Goal: Task Accomplishment & Management: Manage account settings

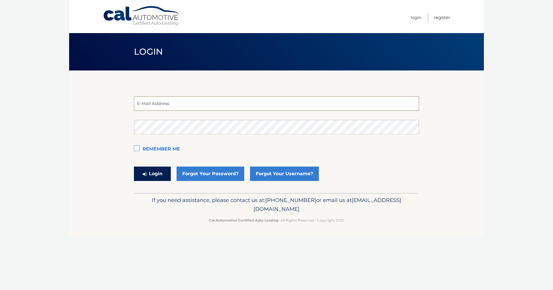
type input "[EMAIL_ADDRESS][DOMAIN_NAME]"
click at [155, 172] on button "Login" at bounding box center [152, 174] width 37 height 14
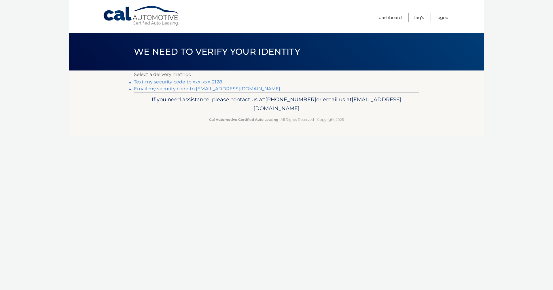
click at [145, 84] on link "Text my security code to xxx-xxx-2128" at bounding box center [178, 81] width 88 height 5
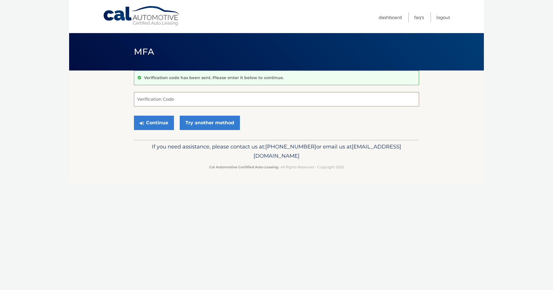
click at [150, 99] on input "Verification Code" at bounding box center [276, 99] width 285 height 14
type input "191562"
click at [146, 123] on button "Continue" at bounding box center [154, 123] width 40 height 14
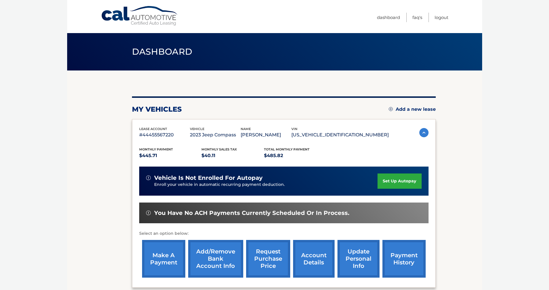
click at [161, 266] on link "make a payment" at bounding box center [163, 259] width 43 height 38
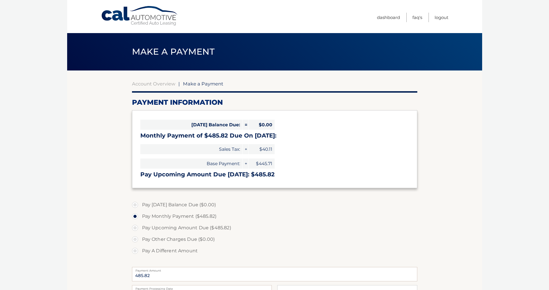
select select "NTQ5OTUyZTYtMTNkYS00ZGI0LWEwYzQtMWJhNjg5ZjYxNGE4"
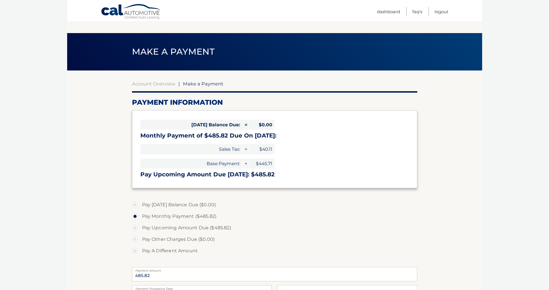
scroll to position [67, 0]
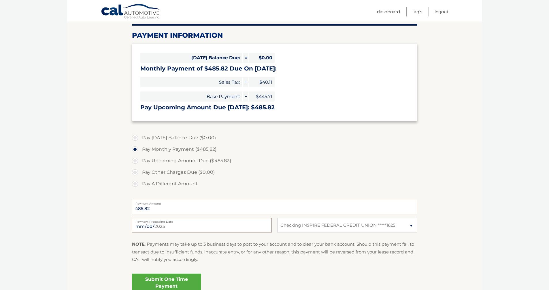
click at [187, 227] on input "2025-09-19" at bounding box center [202, 225] width 140 height 14
type input "2025-09-25"
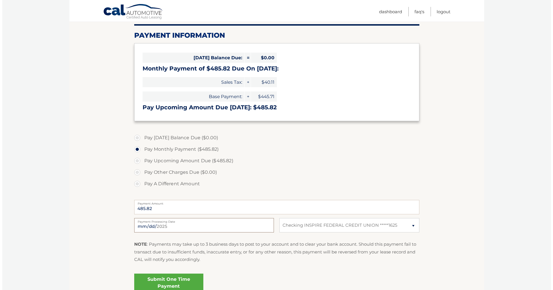
scroll to position [121, 0]
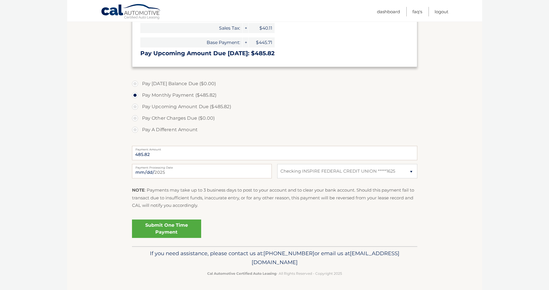
click at [161, 230] on link "Submit One Time Payment" at bounding box center [166, 229] width 69 height 18
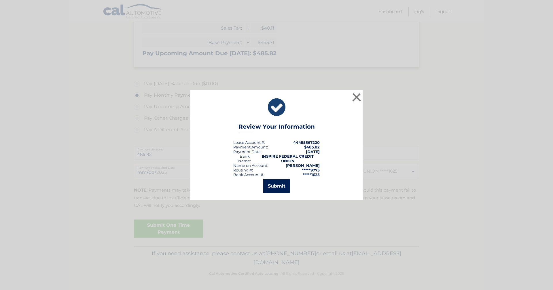
click at [276, 186] on button "Submit" at bounding box center [276, 186] width 27 height 14
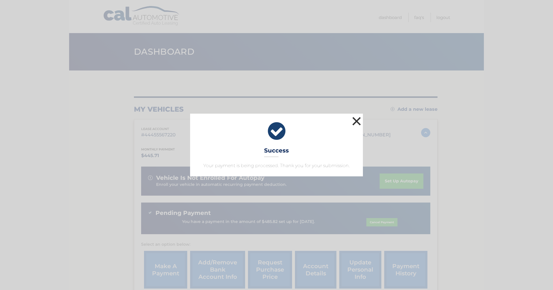
click at [356, 118] on button "×" at bounding box center [357, 122] width 12 height 12
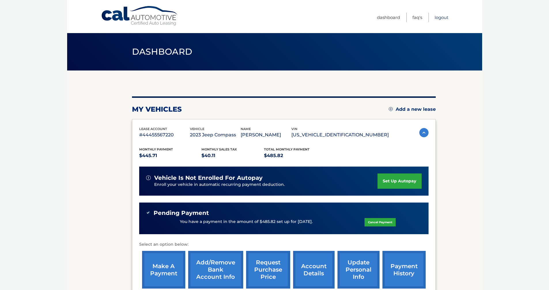
click at [439, 19] on link "Logout" at bounding box center [441, 18] width 14 height 10
